Goal: Check status: Check status

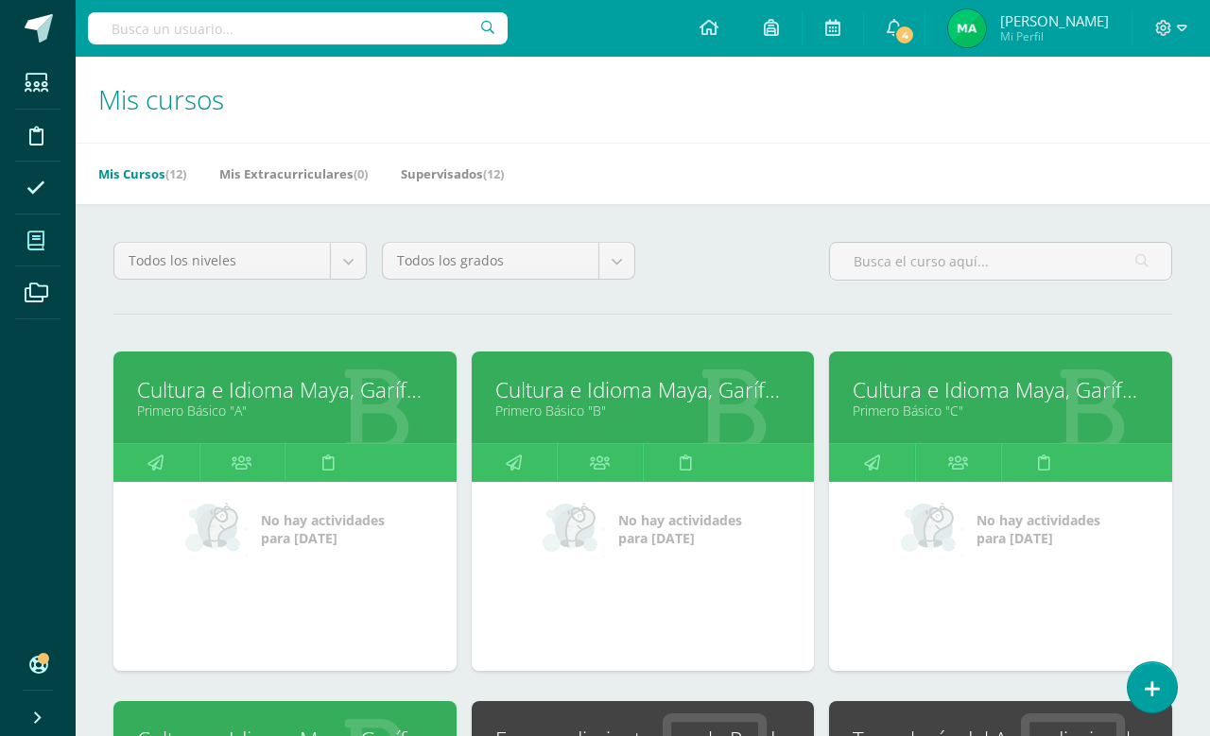
click at [280, 383] on link "Cultura e Idioma Maya, Garífuna o Xinca" at bounding box center [285, 389] width 296 height 29
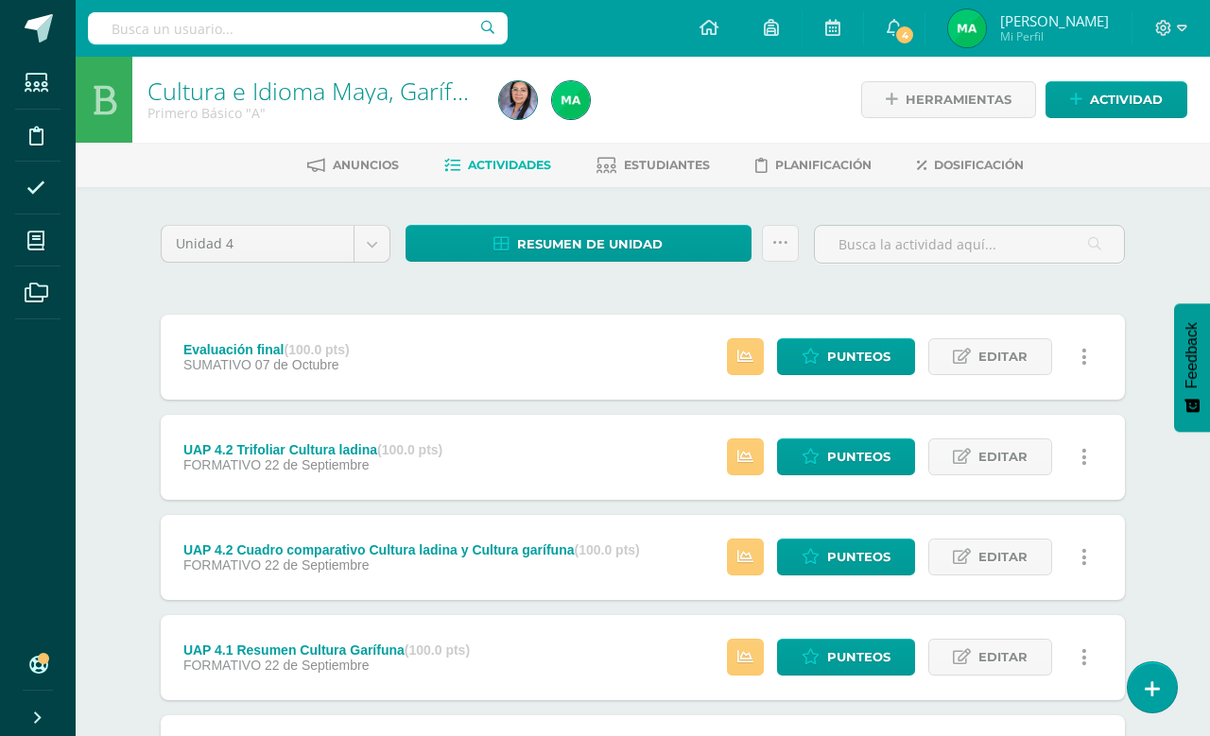
click at [673, 171] on span "Estudiantes" at bounding box center [667, 165] width 86 height 14
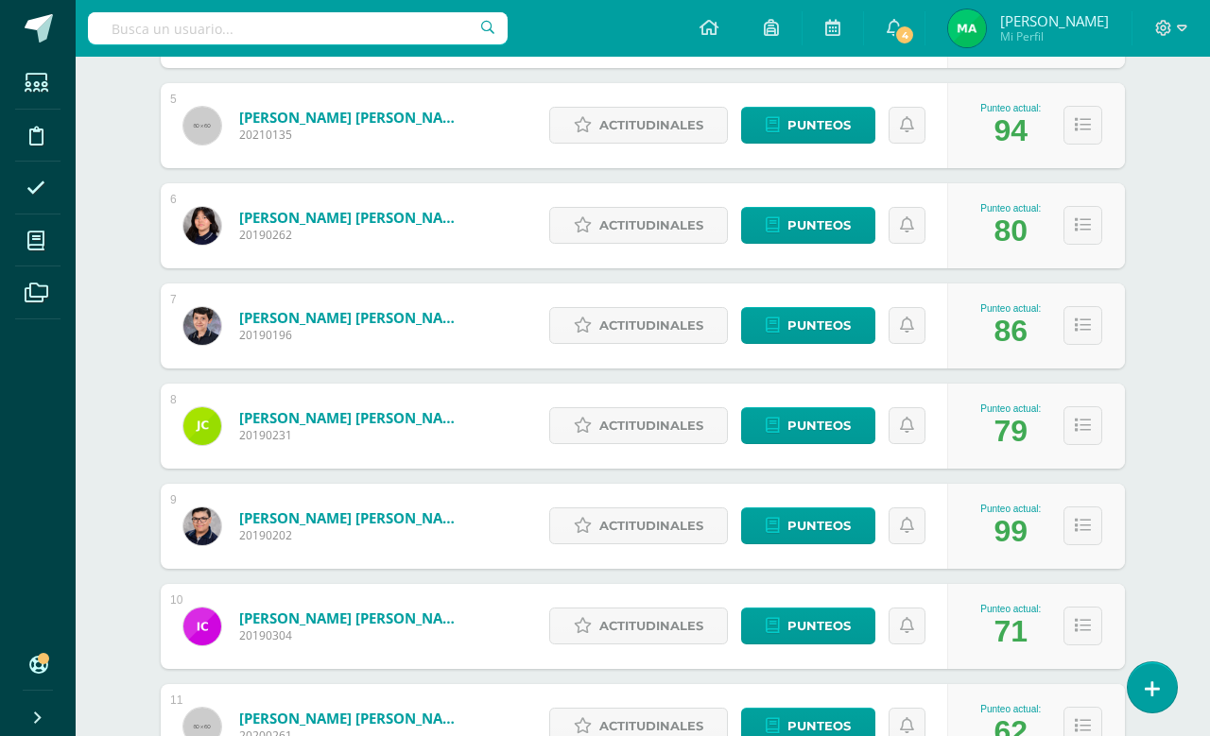
scroll to position [723, 0]
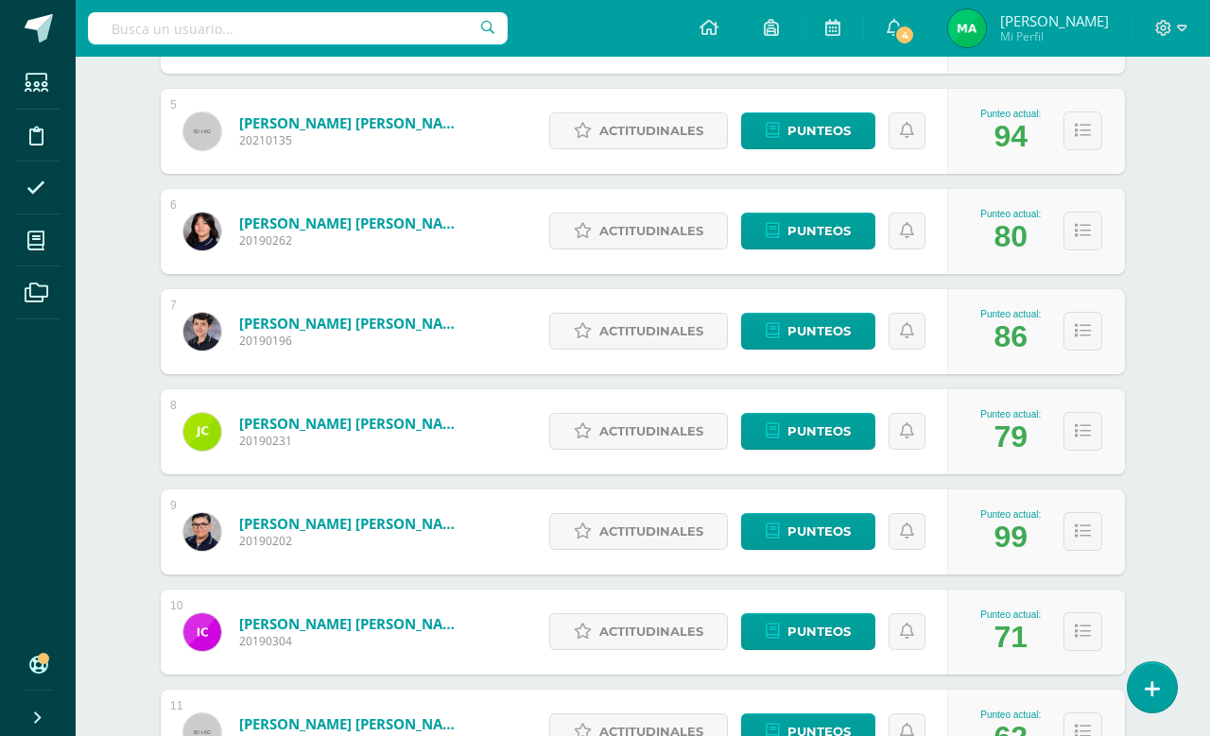
click at [809, 686] on span "Punteos" at bounding box center [818, 731] width 63 height 35
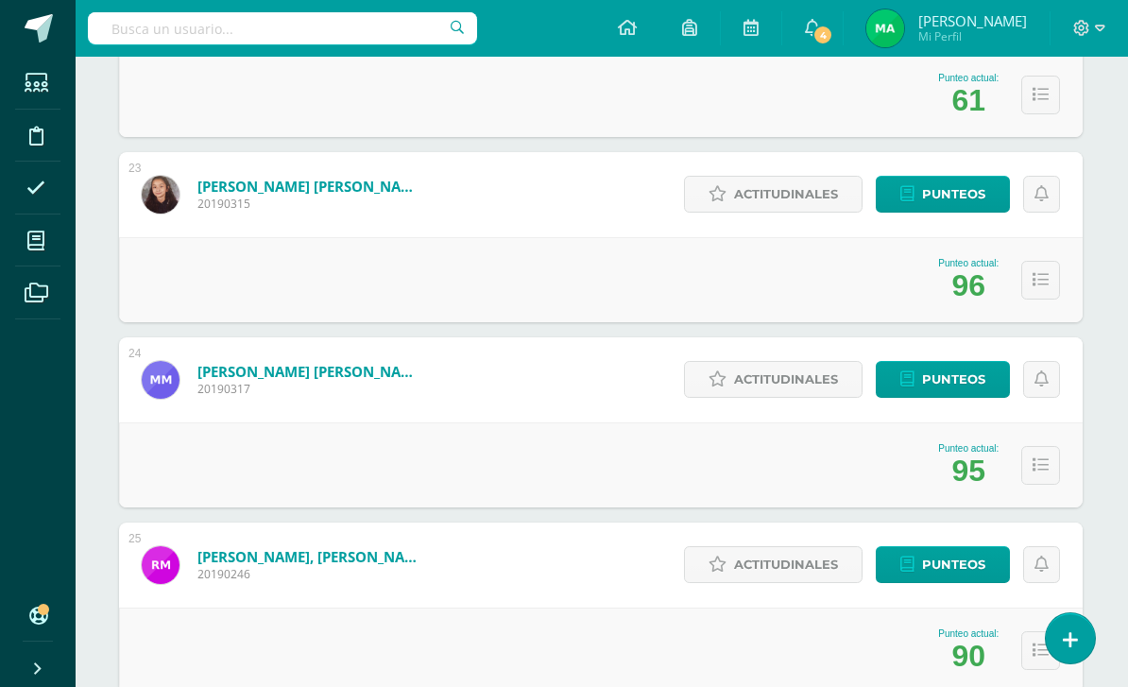
scroll to position [0, 0]
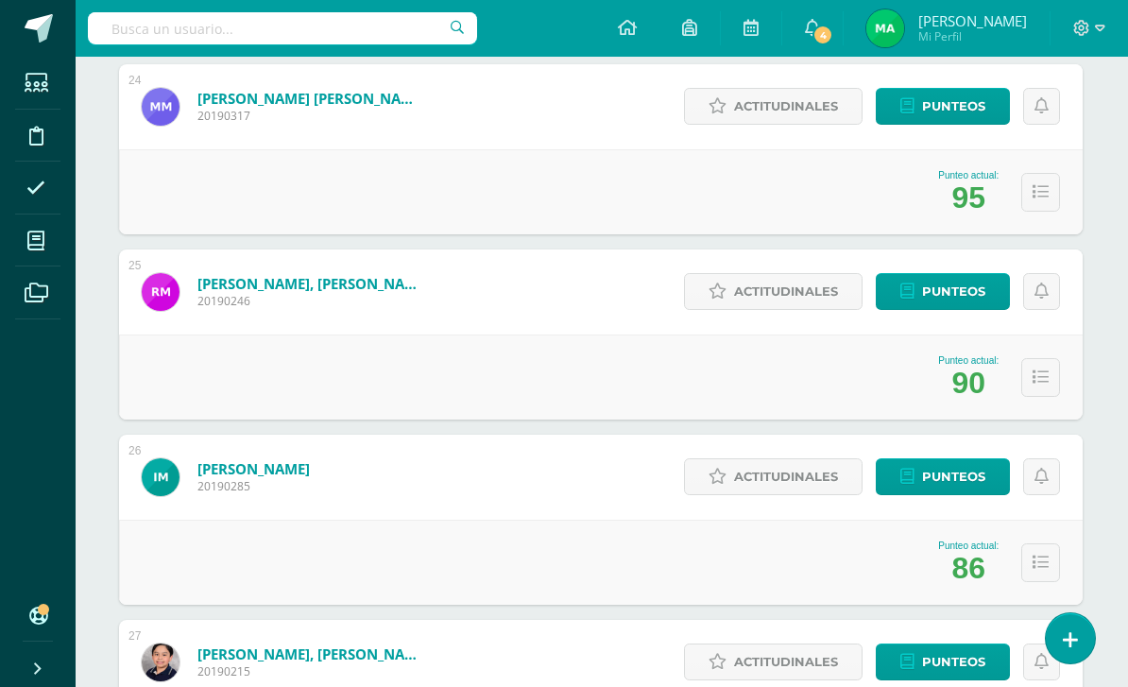
click at [957, 474] on span "Punteos" at bounding box center [953, 476] width 63 height 35
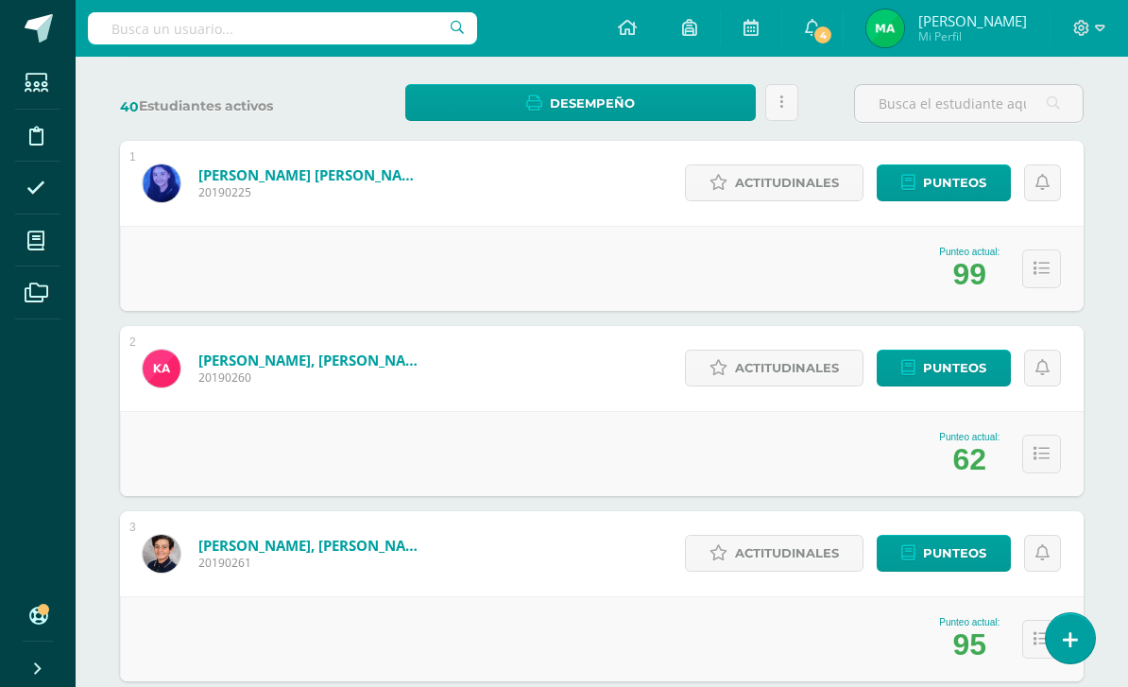
scroll to position [253, 0]
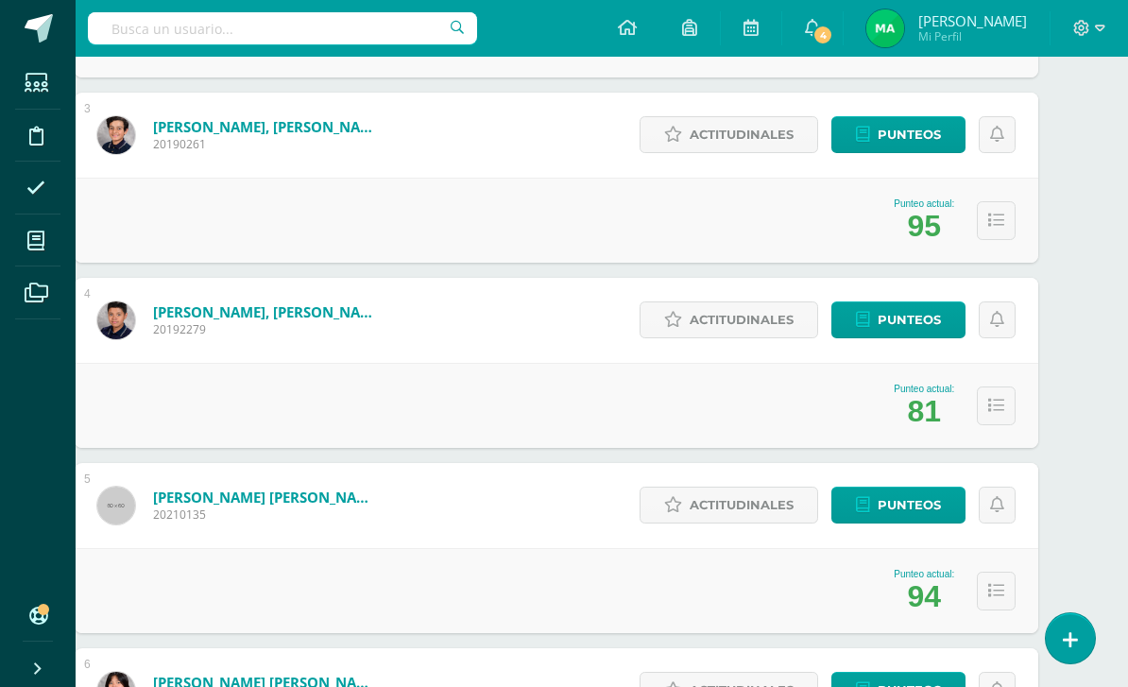
scroll to position [691, 45]
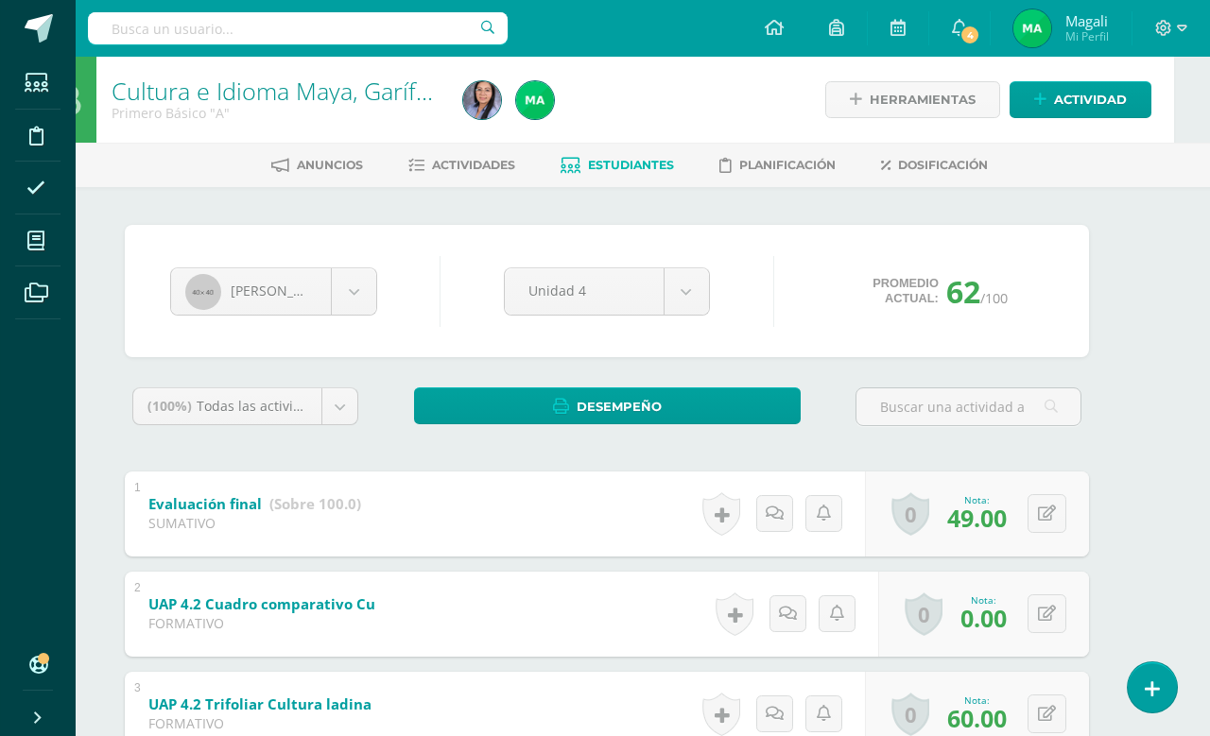
scroll to position [0, 45]
